Goal: Task Accomplishment & Management: Manage account settings

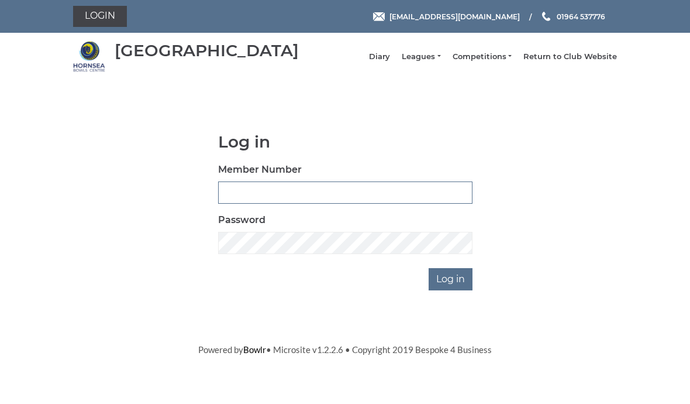
click at [407, 199] on input "Member Number" at bounding box center [345, 192] width 254 height 22
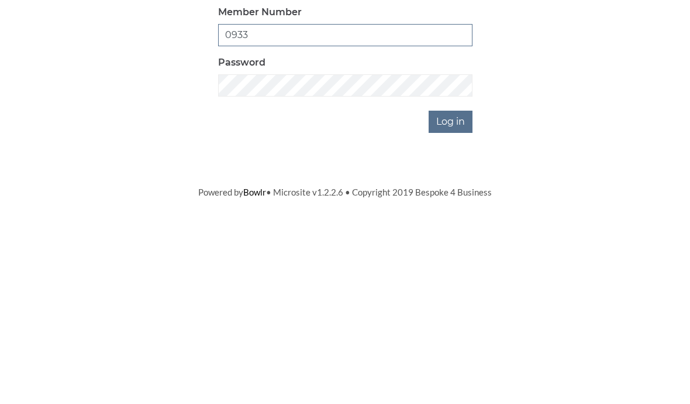
type input "0933"
click at [457, 268] on input "Log in" at bounding box center [451, 279] width 44 height 22
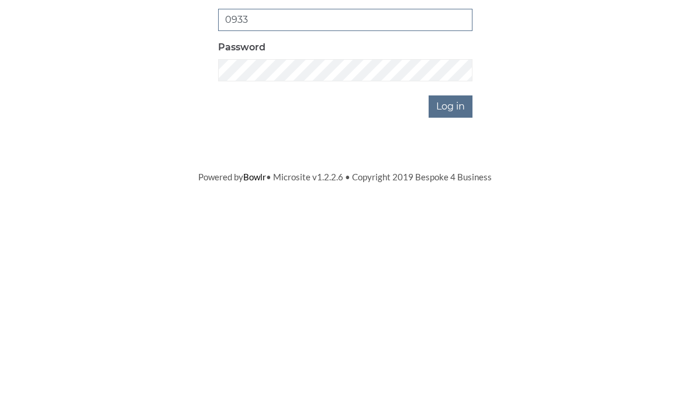
click at [232, 220] on input "0933" at bounding box center [345, 231] width 254 height 22
click at [251, 220] on input "0933" at bounding box center [345, 231] width 254 height 22
type input "0"
type input "933"
click at [277, 252] on div "Password" at bounding box center [345, 272] width 254 height 41
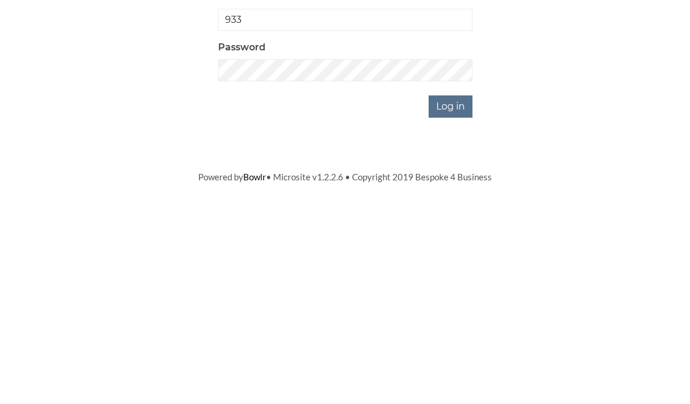
click at [454, 307] on input "Log in" at bounding box center [451, 318] width 44 height 22
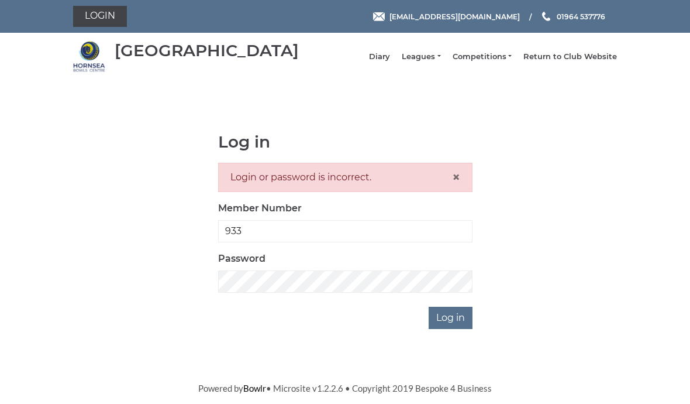
click at [453, 329] on input "Log in" at bounding box center [451, 318] width 44 height 22
click at [462, 318] on input "Log in" at bounding box center [451, 318] width 44 height 22
click at [456, 182] on span "×" at bounding box center [456, 176] width 8 height 17
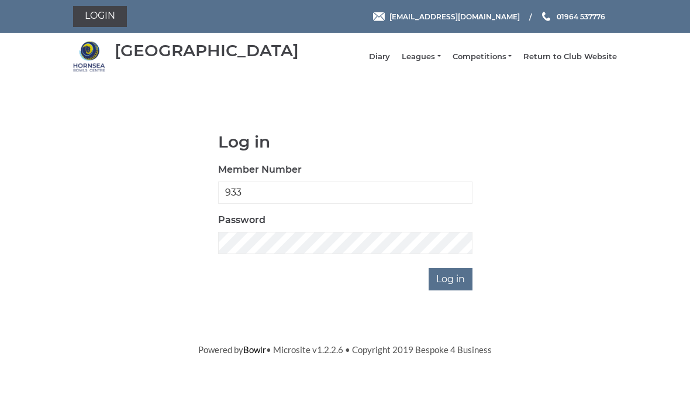
click at [357, 236] on div "Password" at bounding box center [345, 233] width 254 height 41
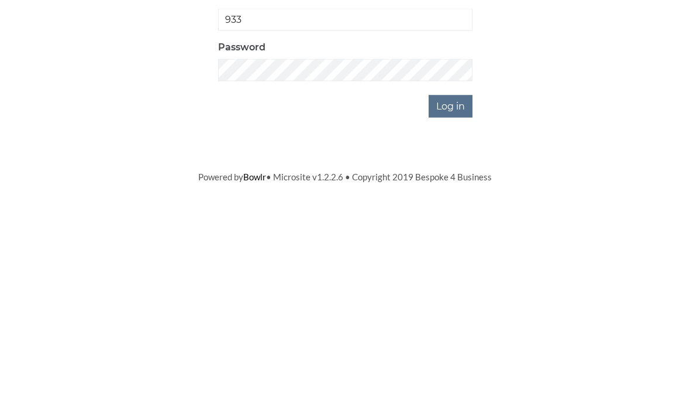
click at [462, 268] on input "Log in" at bounding box center [451, 279] width 44 height 22
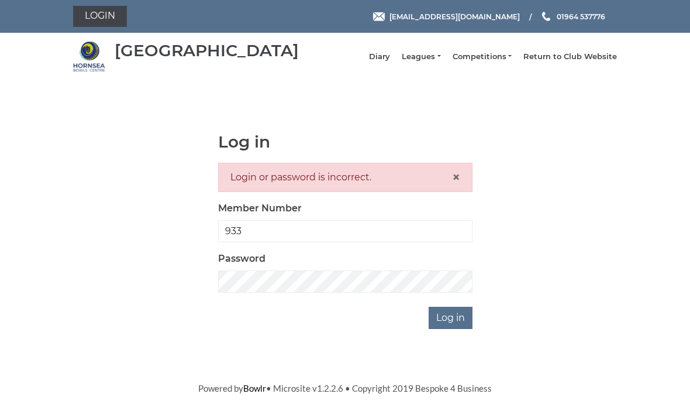
click at [452, 184] on span "×" at bounding box center [456, 176] width 8 height 17
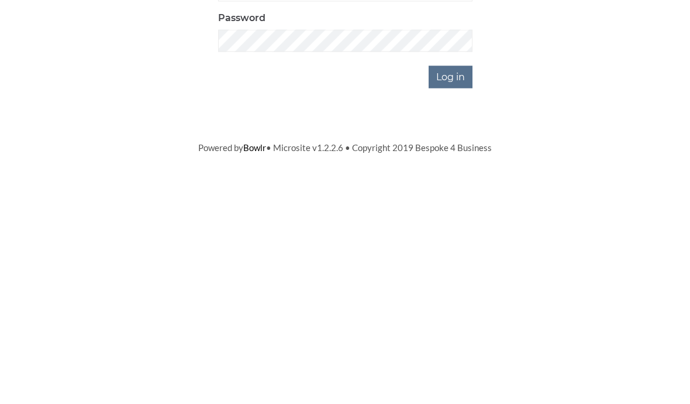
click at [457, 268] on input "Log in" at bounding box center [451, 279] width 44 height 22
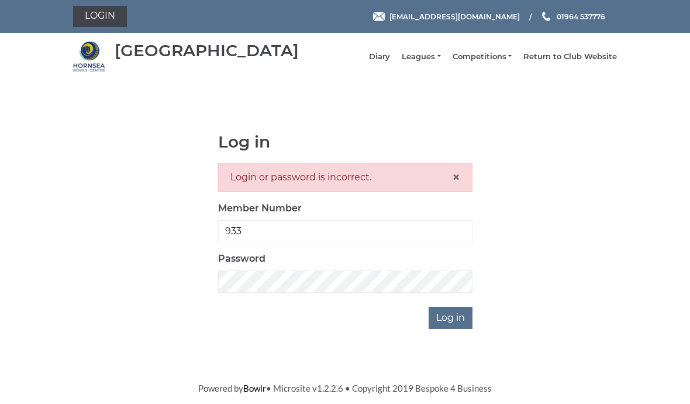
click at [577, 58] on link "Return to Club Website" at bounding box center [571, 56] width 94 height 11
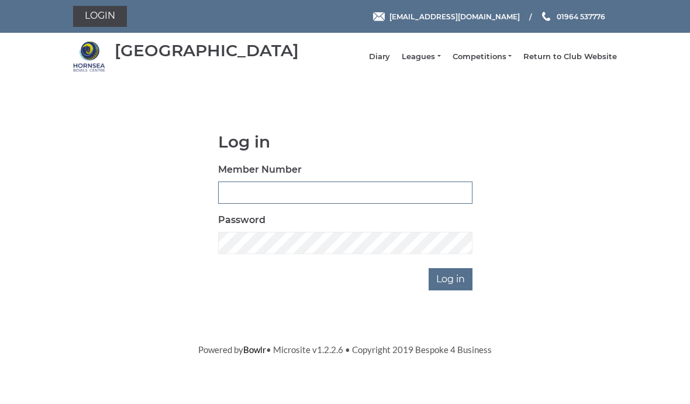
click at [388, 199] on input "Member Number" at bounding box center [345, 192] width 254 height 22
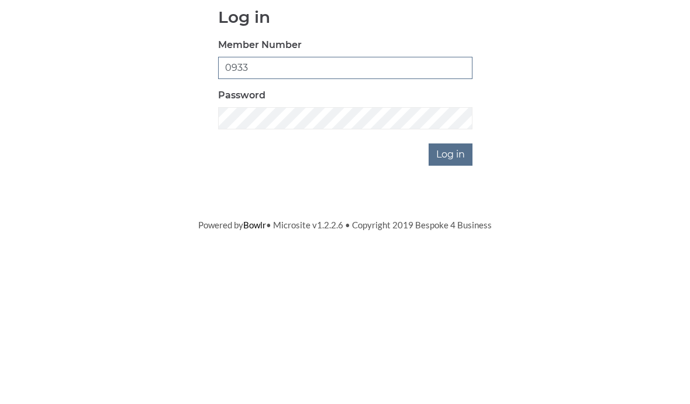
type input "0933"
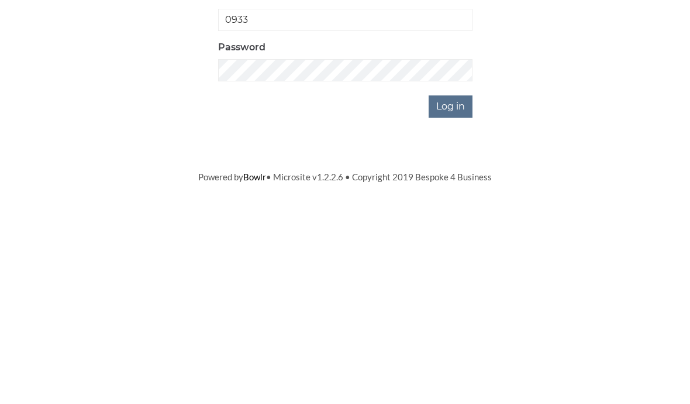
click at [462, 268] on input "Log in" at bounding box center [451, 279] width 44 height 22
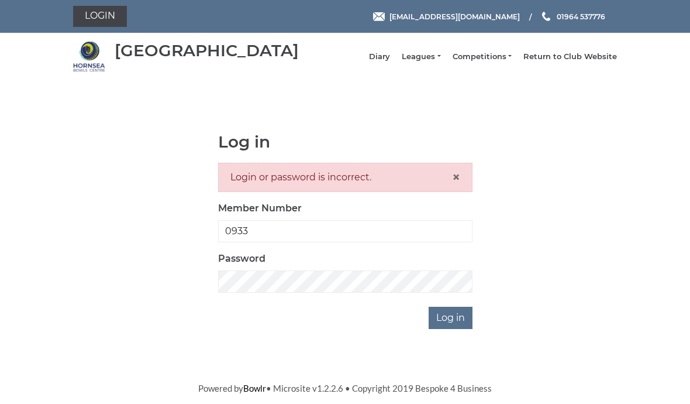
click at [459, 178] on span "×" at bounding box center [456, 176] width 8 height 17
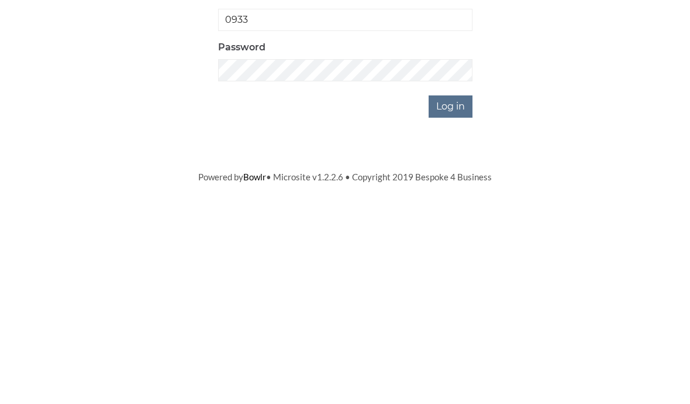
click at [467, 268] on input "Log in" at bounding box center [451, 279] width 44 height 22
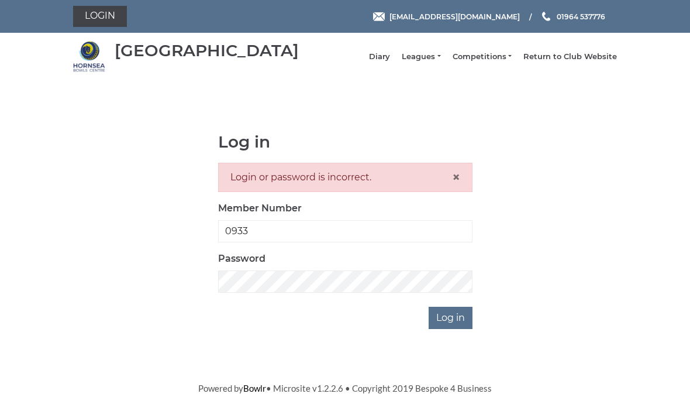
click at [459, 178] on span "×" at bounding box center [456, 176] width 8 height 17
